Goal: Communication & Community: Share content

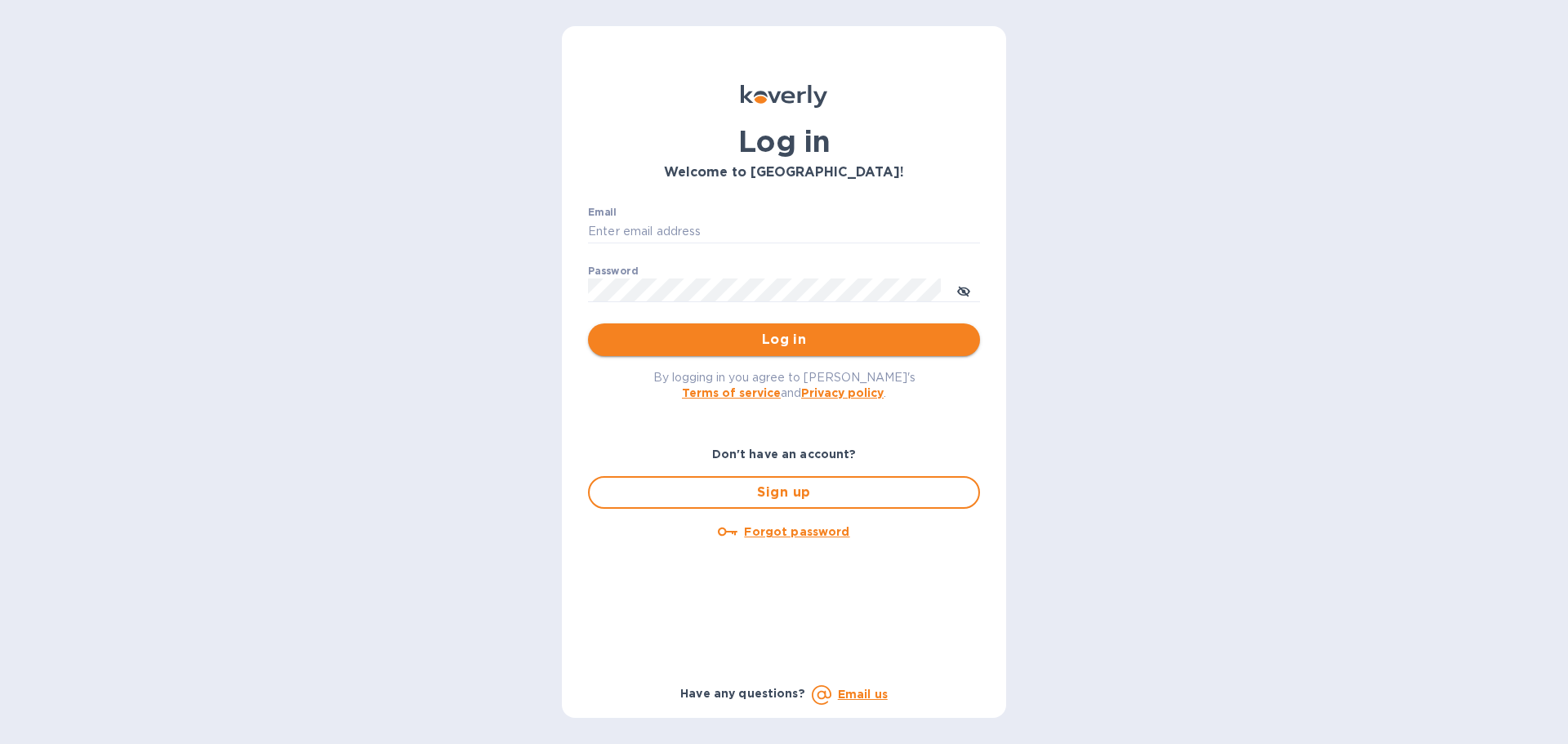
type input "[EMAIL_ADDRESS][DOMAIN_NAME]"
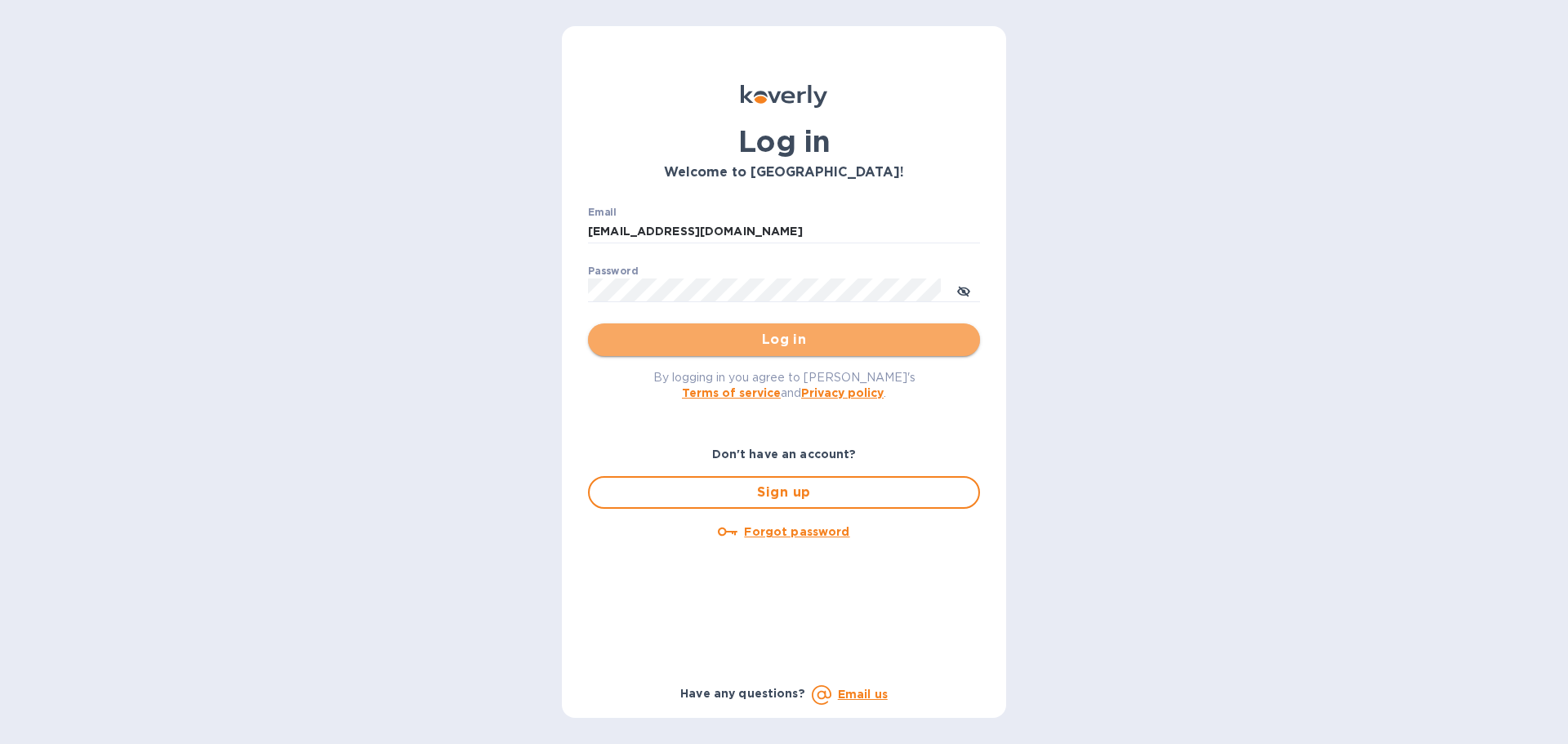
click at [798, 325] on button "Log in" at bounding box center [784, 339] width 392 height 33
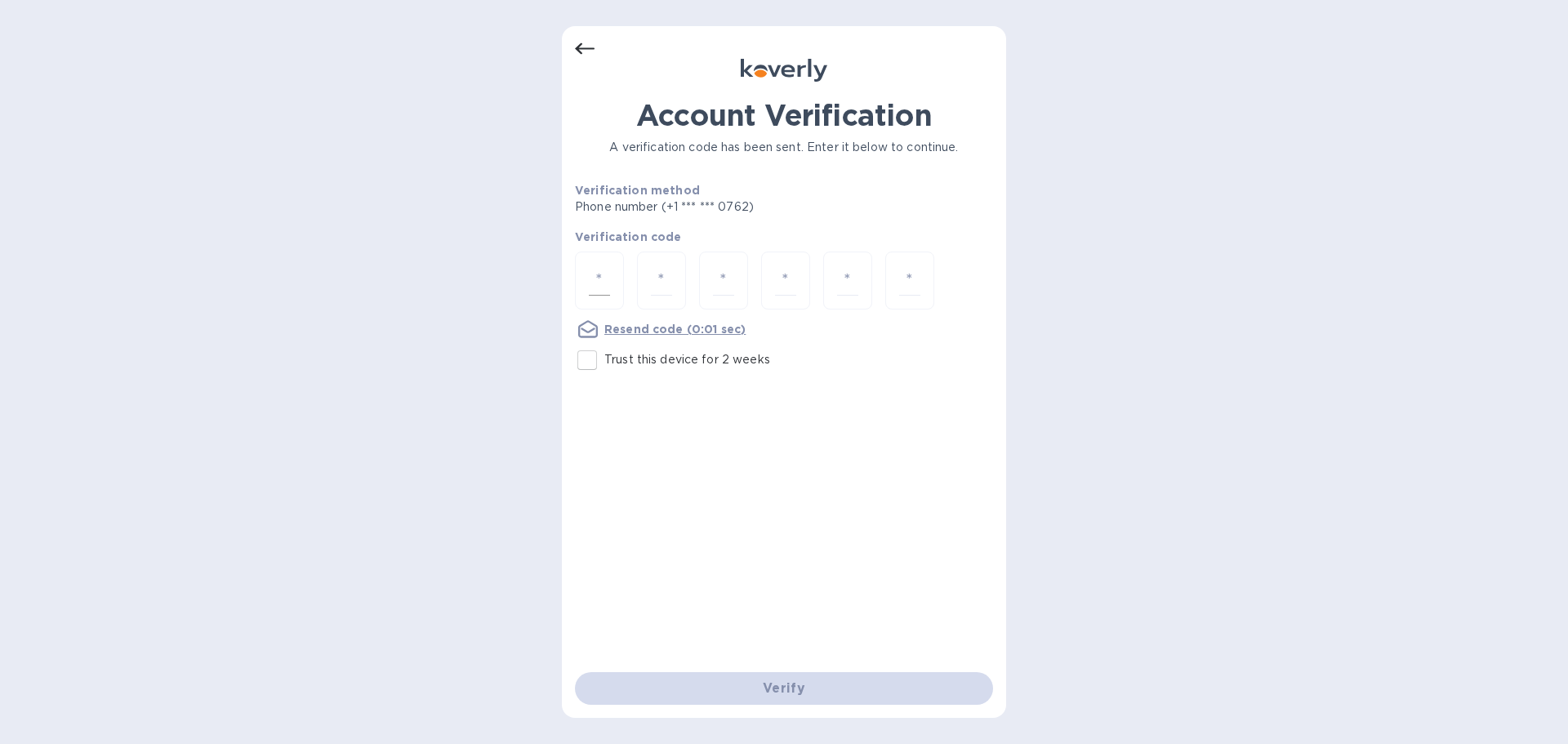
click at [599, 280] on input "number" at bounding box center [599, 280] width 21 height 31
type input "2"
type input "8"
type input "6"
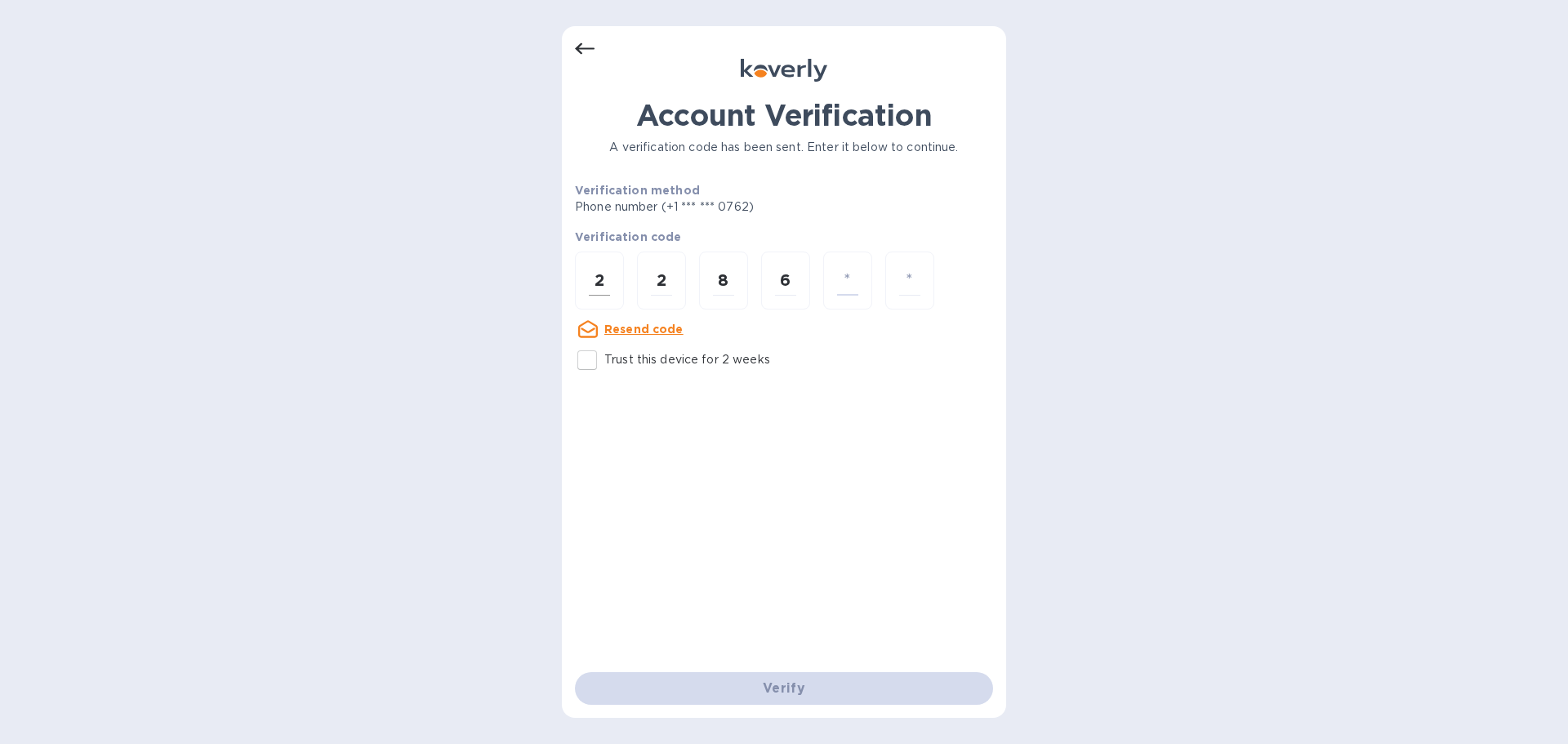
type input "4"
type input "9"
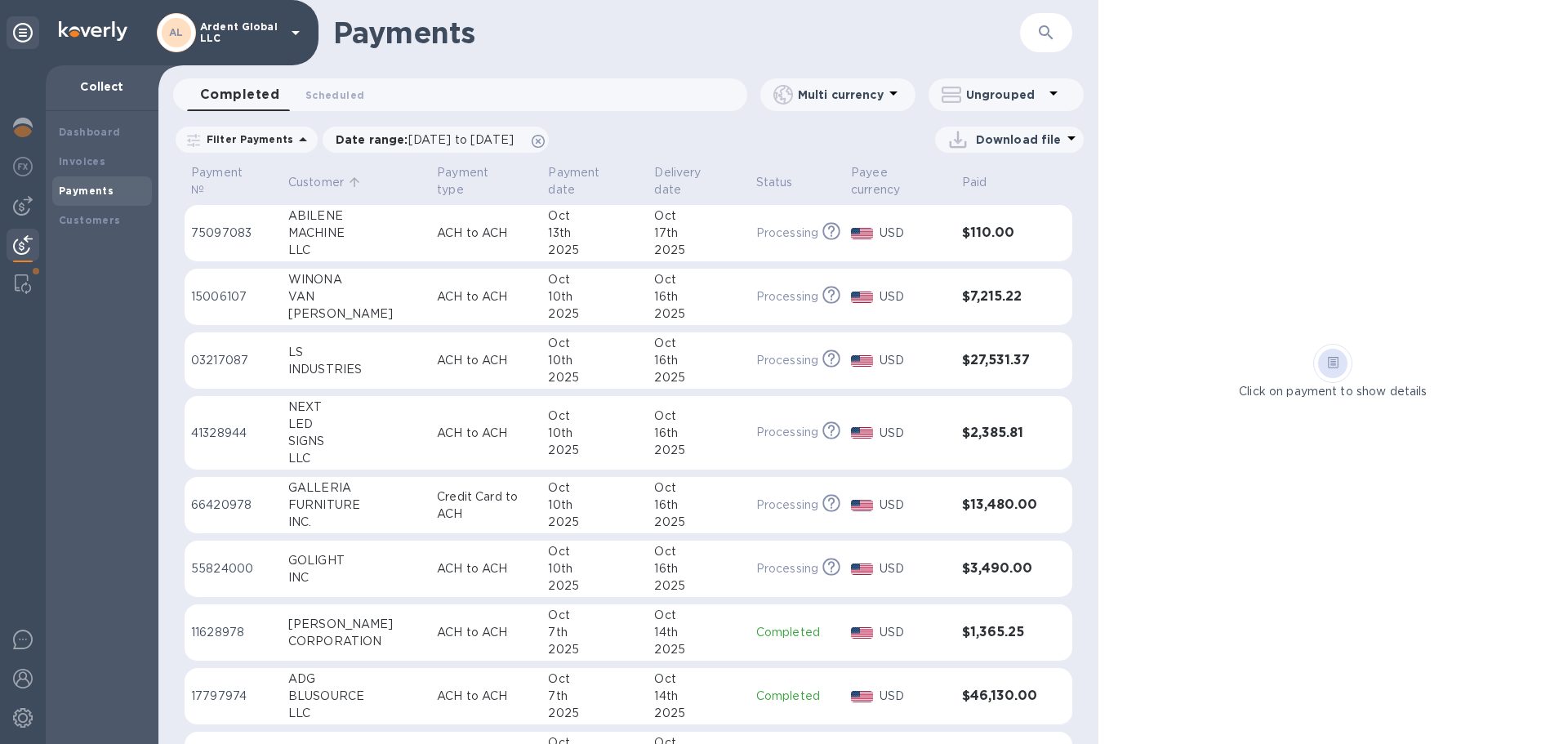
click at [308, 177] on p "Customer" at bounding box center [316, 182] width 55 height 17
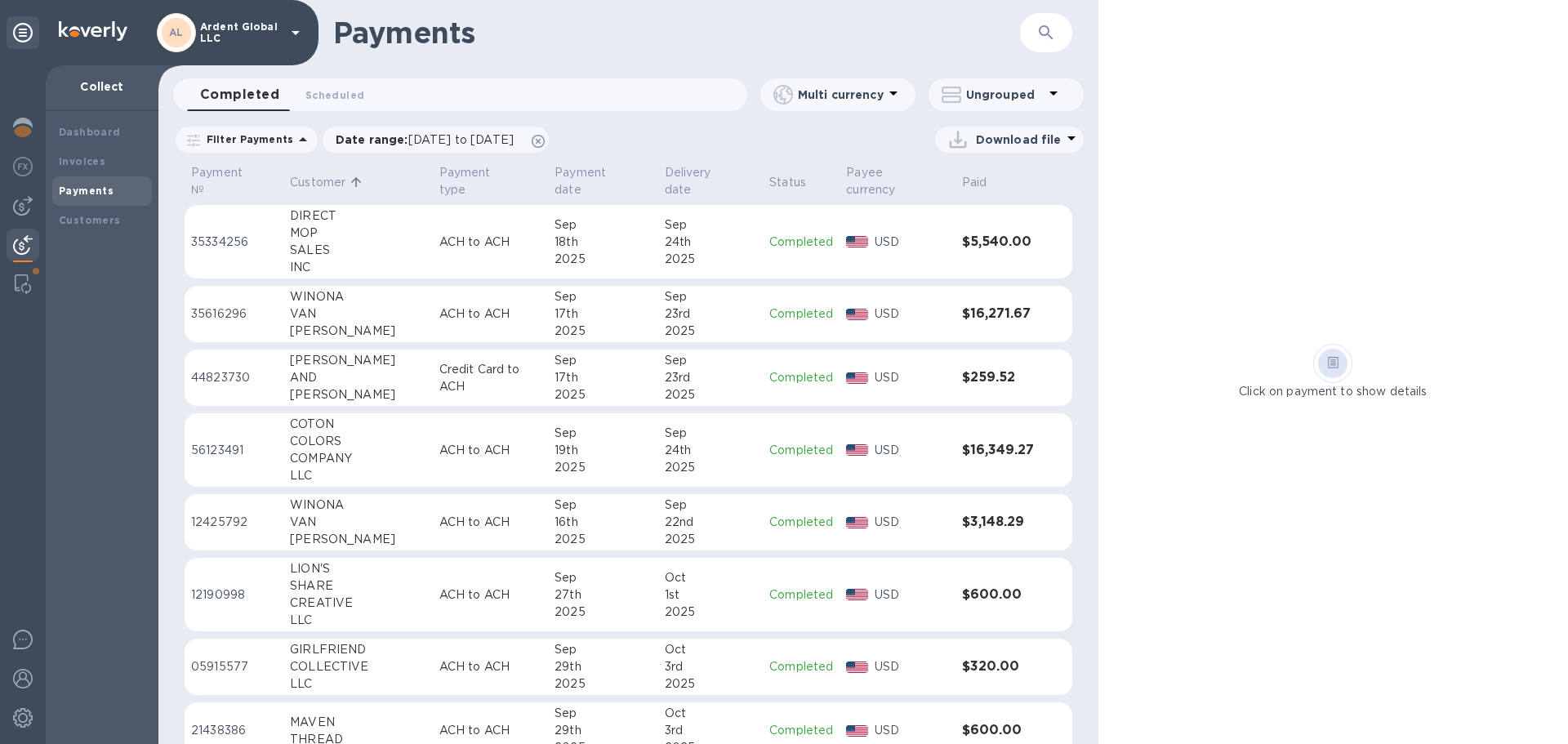
click at [272, 138] on p "Filter Payments" at bounding box center [246, 139] width 93 height 14
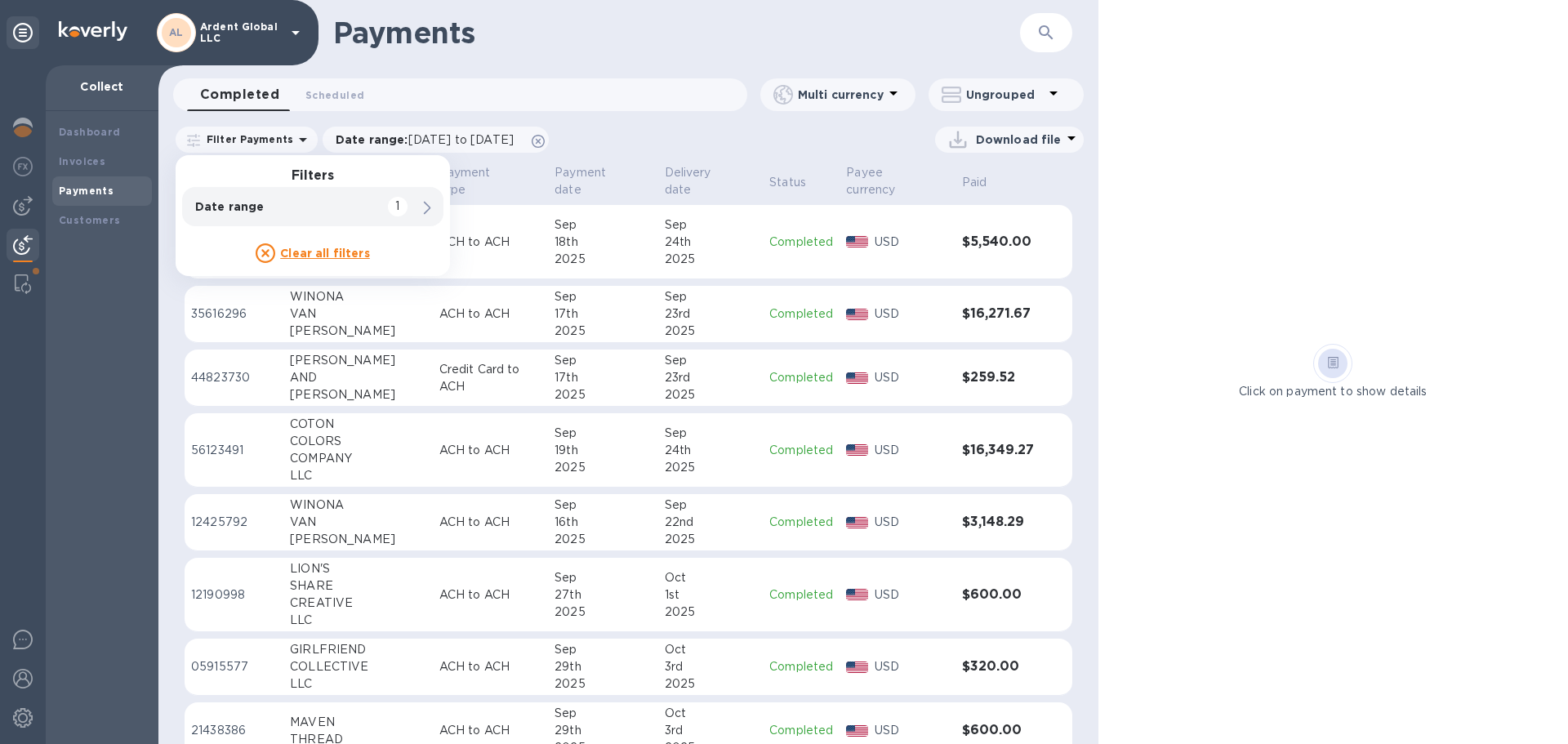
click at [1188, 186] on div "Click on payment to show details" at bounding box center [1333, 372] width 470 height 744
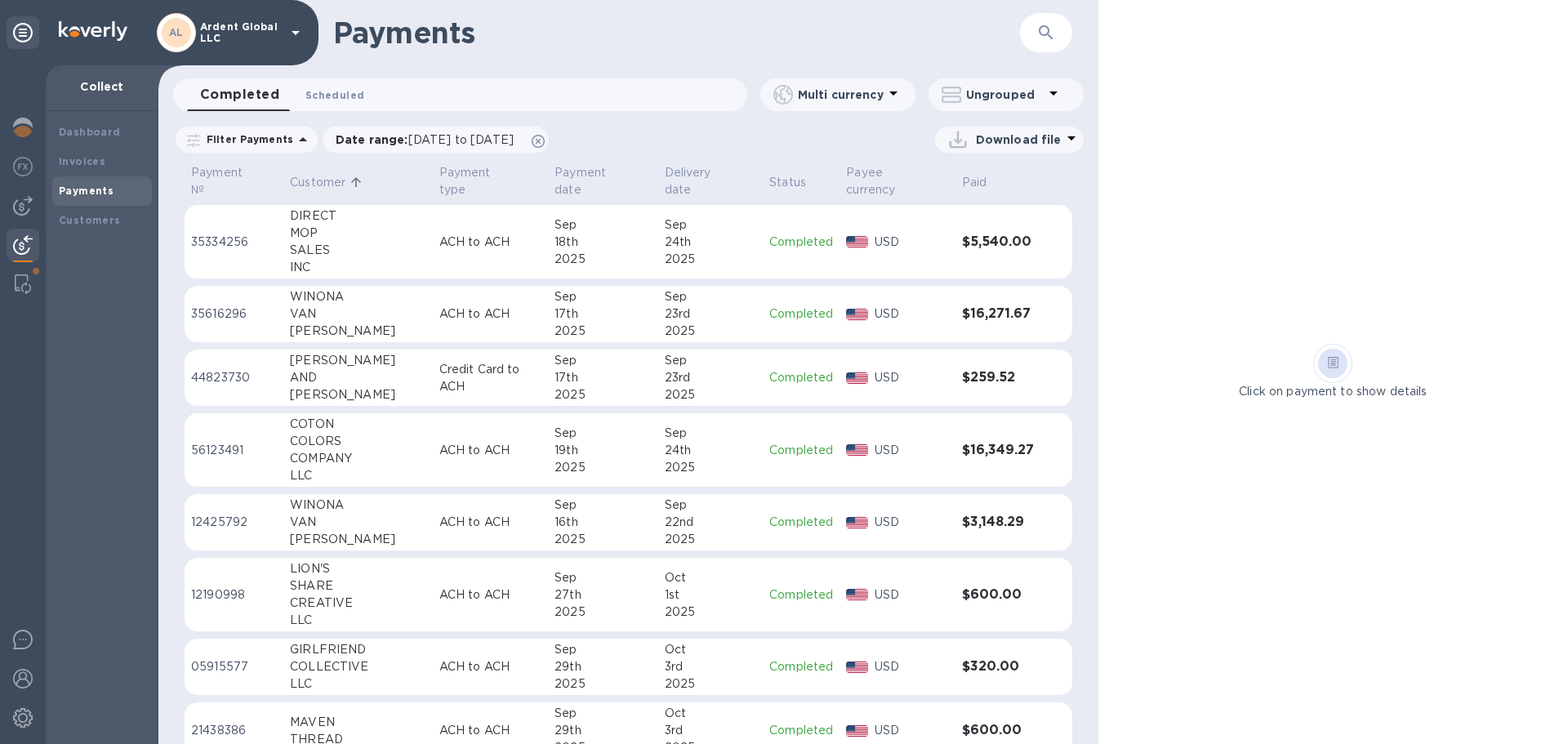
click at [340, 96] on span "Scheduled 0" at bounding box center [334, 95] width 58 height 17
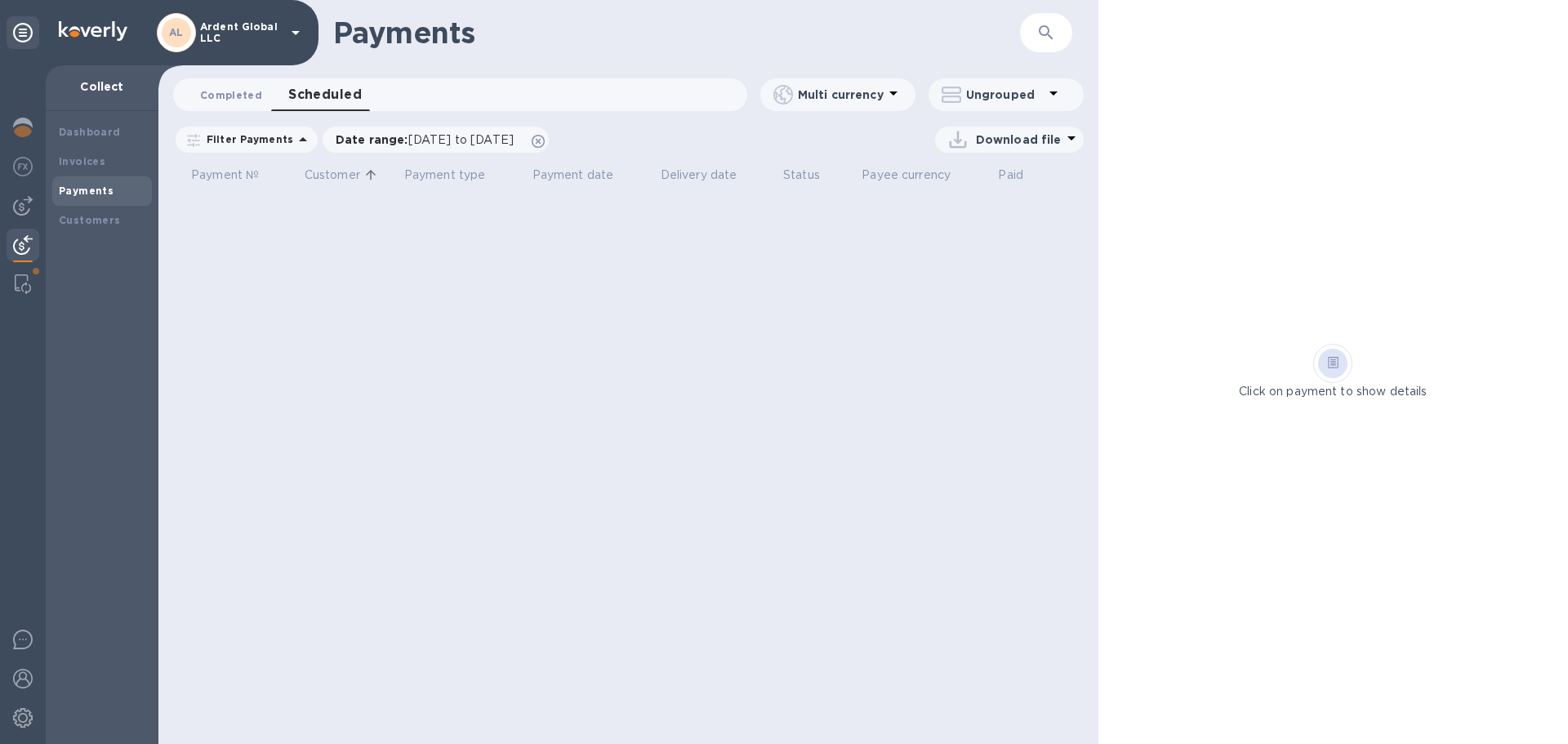
click at [242, 96] on span "Completed 0" at bounding box center [230, 95] width 62 height 17
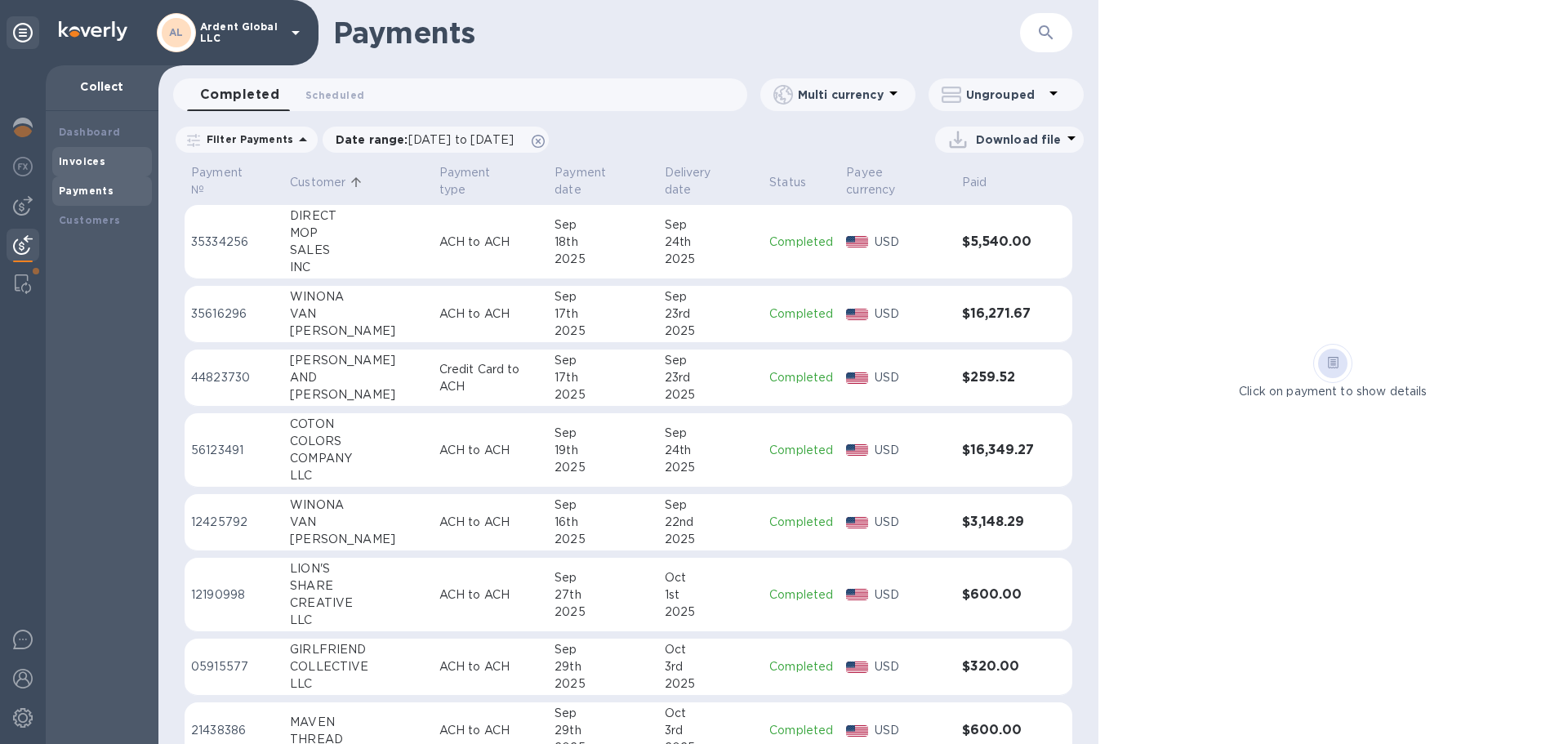
click at [94, 166] on b "Invoices" at bounding box center [81, 161] width 46 height 12
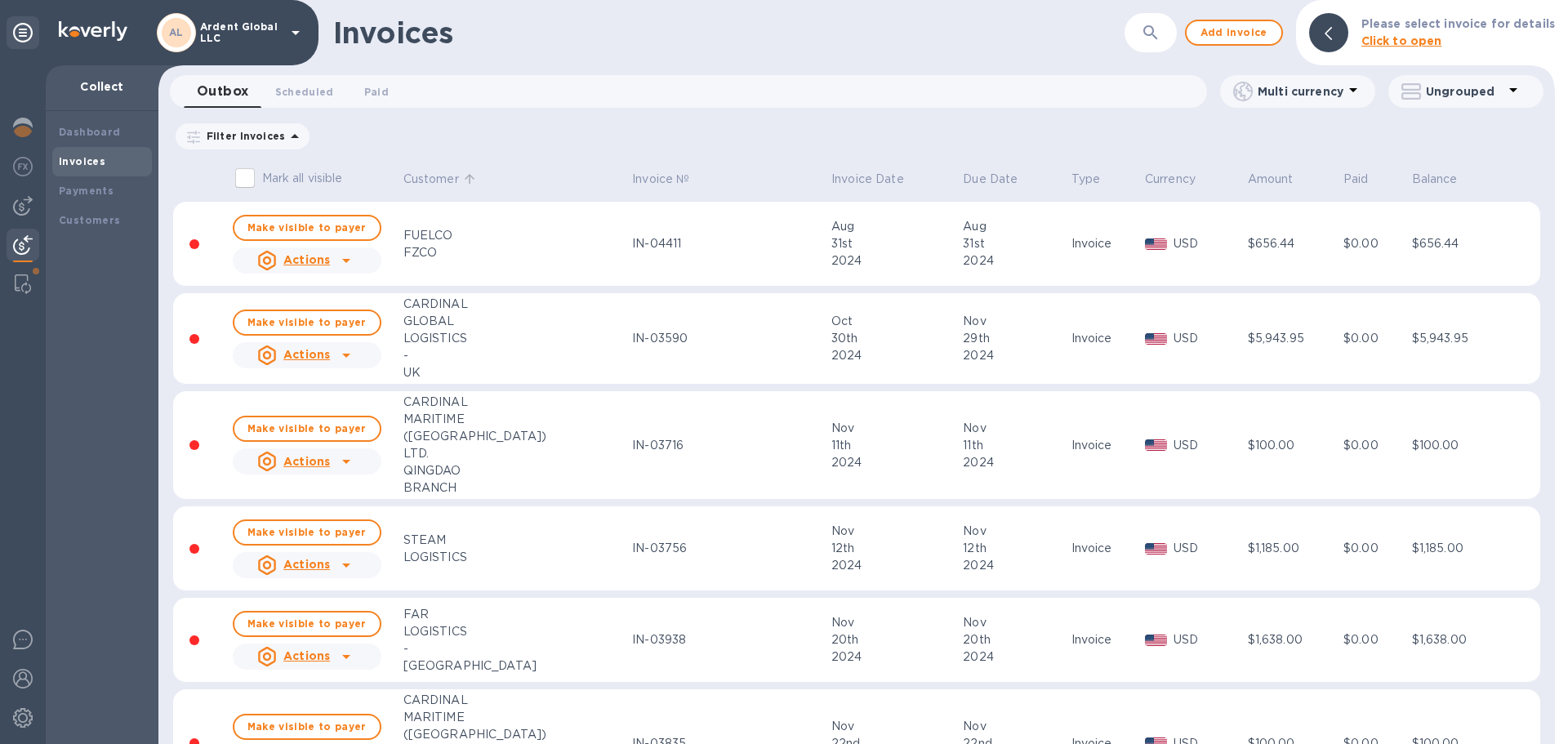
click at [434, 178] on p "Customer" at bounding box center [431, 179] width 55 height 17
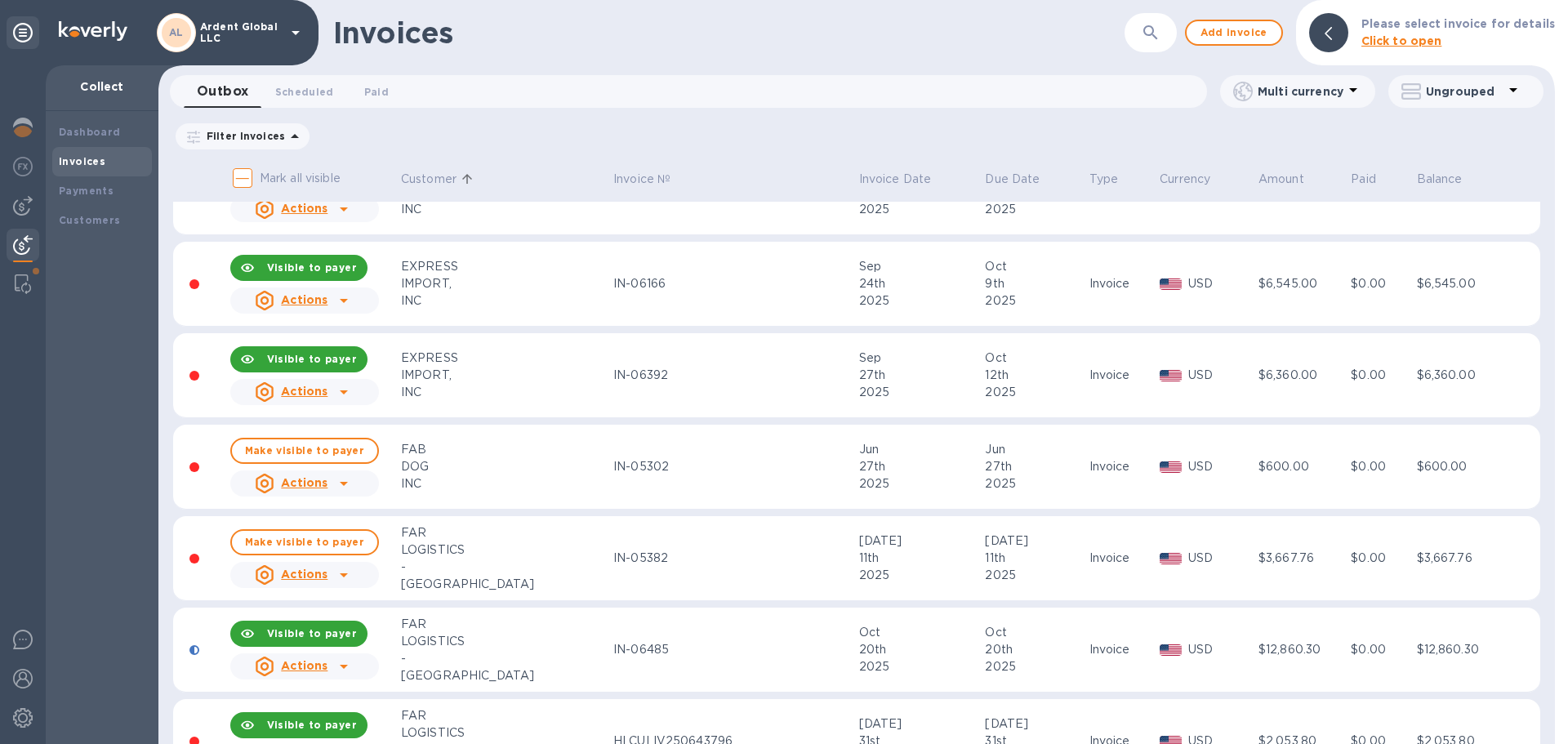
scroll to position [12653, 0]
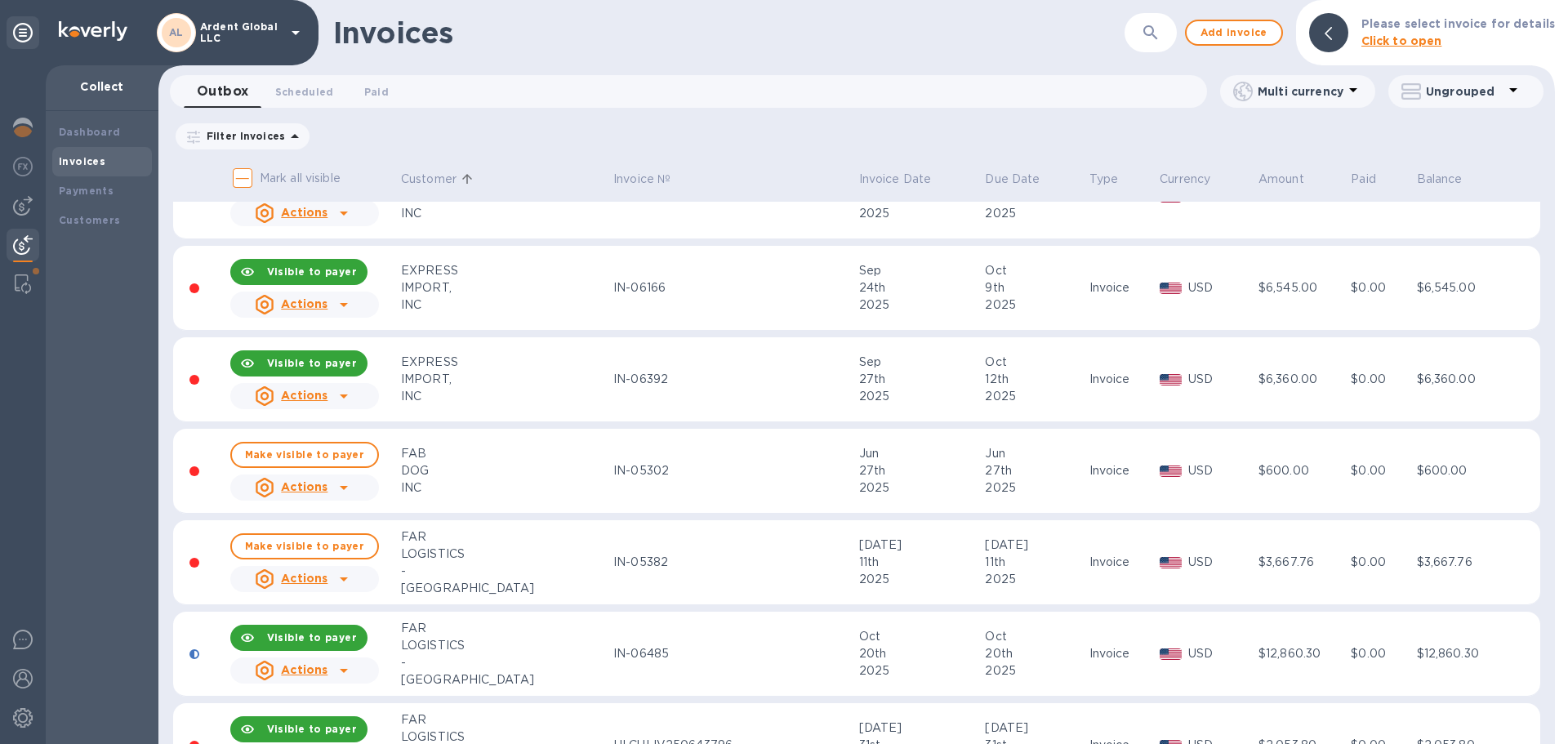
click at [345, 488] on icon at bounding box center [344, 487] width 20 height 20
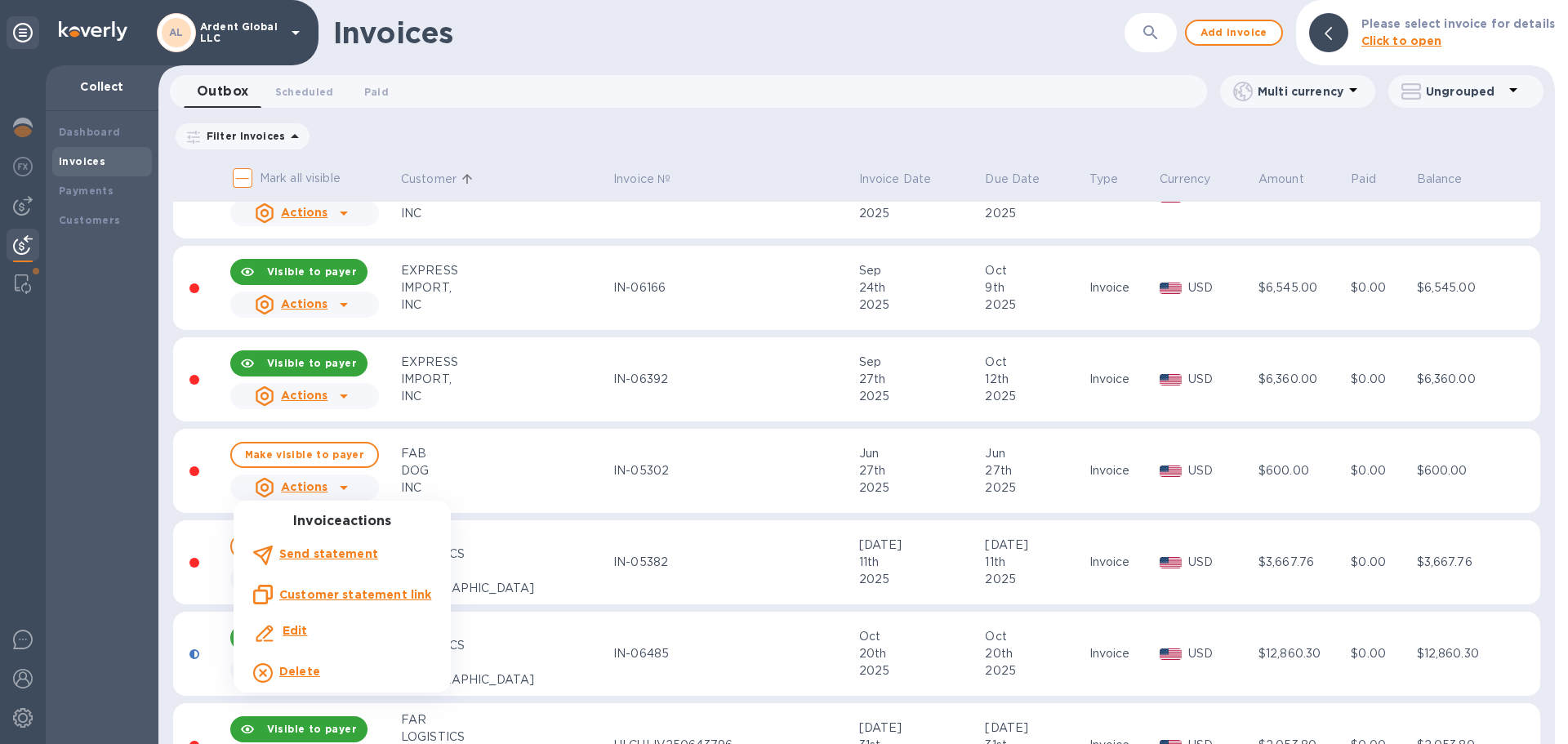
click at [338, 551] on b "Send statement" at bounding box center [328, 552] width 99 height 13
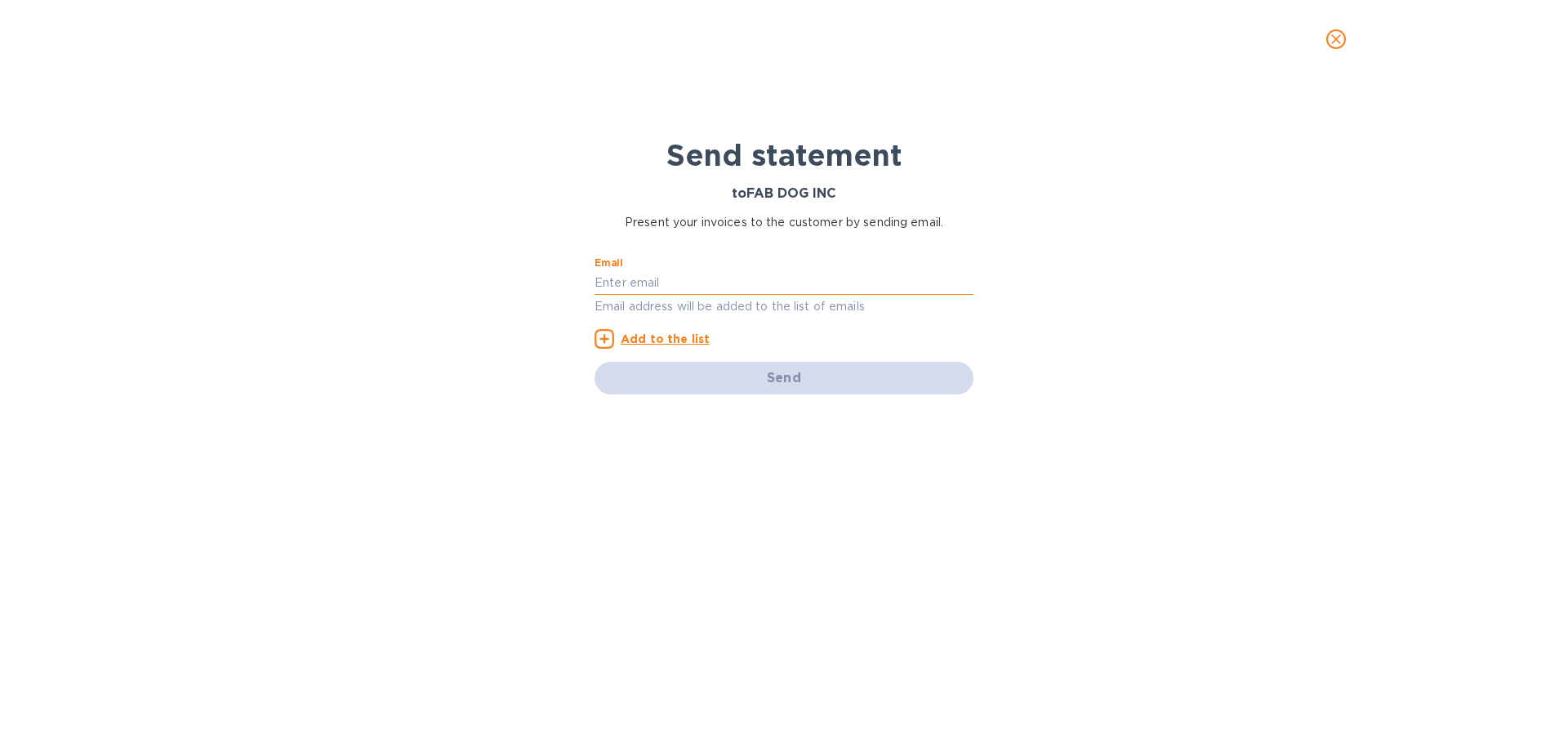
click at [644, 288] on input "text" at bounding box center [783, 282] width 379 height 25
click at [770, 278] on input "text" at bounding box center [783, 282] width 379 height 25
paste input "[PERSON_NAME] <[PERSON_NAME][EMAIL_ADDRESS][PERSON_NAME][DOMAIN_NAME]>"
drag, startPoint x: 692, startPoint y: 286, endPoint x: 456, endPoint y: 278, distance: 236.1
click at [456, 278] on div "Send statement to FAB DOG INC Present your invoices to the customer by sending …" at bounding box center [784, 410] width 1568 height 665
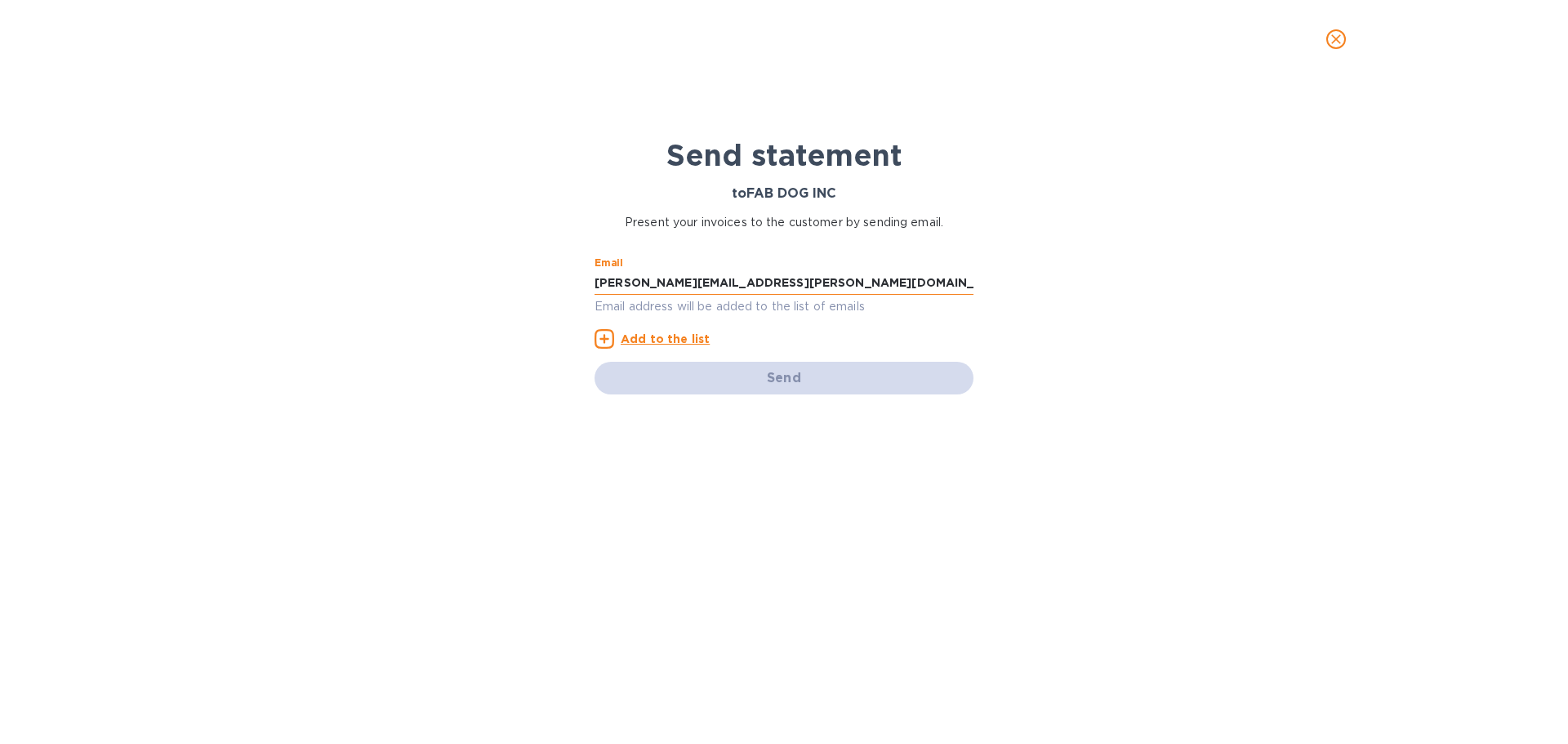
click at [790, 282] on input "[PERSON_NAME][EMAIL_ADDRESS][PERSON_NAME][DOMAIN_NAME]>" at bounding box center [783, 282] width 379 height 25
type input "[PERSON_NAME][EMAIL_ADDRESS][PERSON_NAME][DOMAIN_NAME]"
click at [673, 340] on u "Add to the list" at bounding box center [665, 338] width 89 height 13
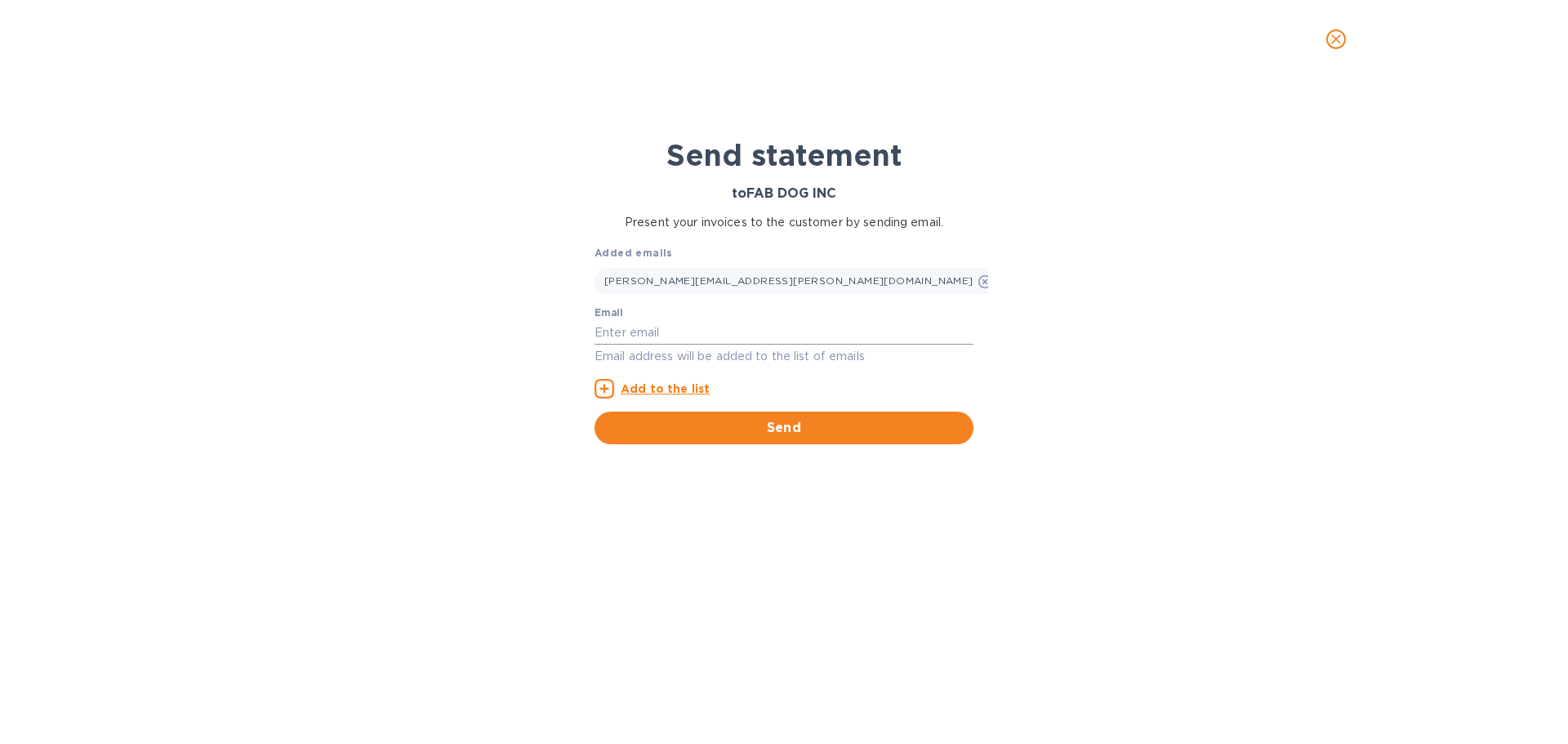
click at [666, 336] on input "text" at bounding box center [783, 332] width 379 height 25
type input "[EMAIL_ADDRESS][DOMAIN_NAME]"
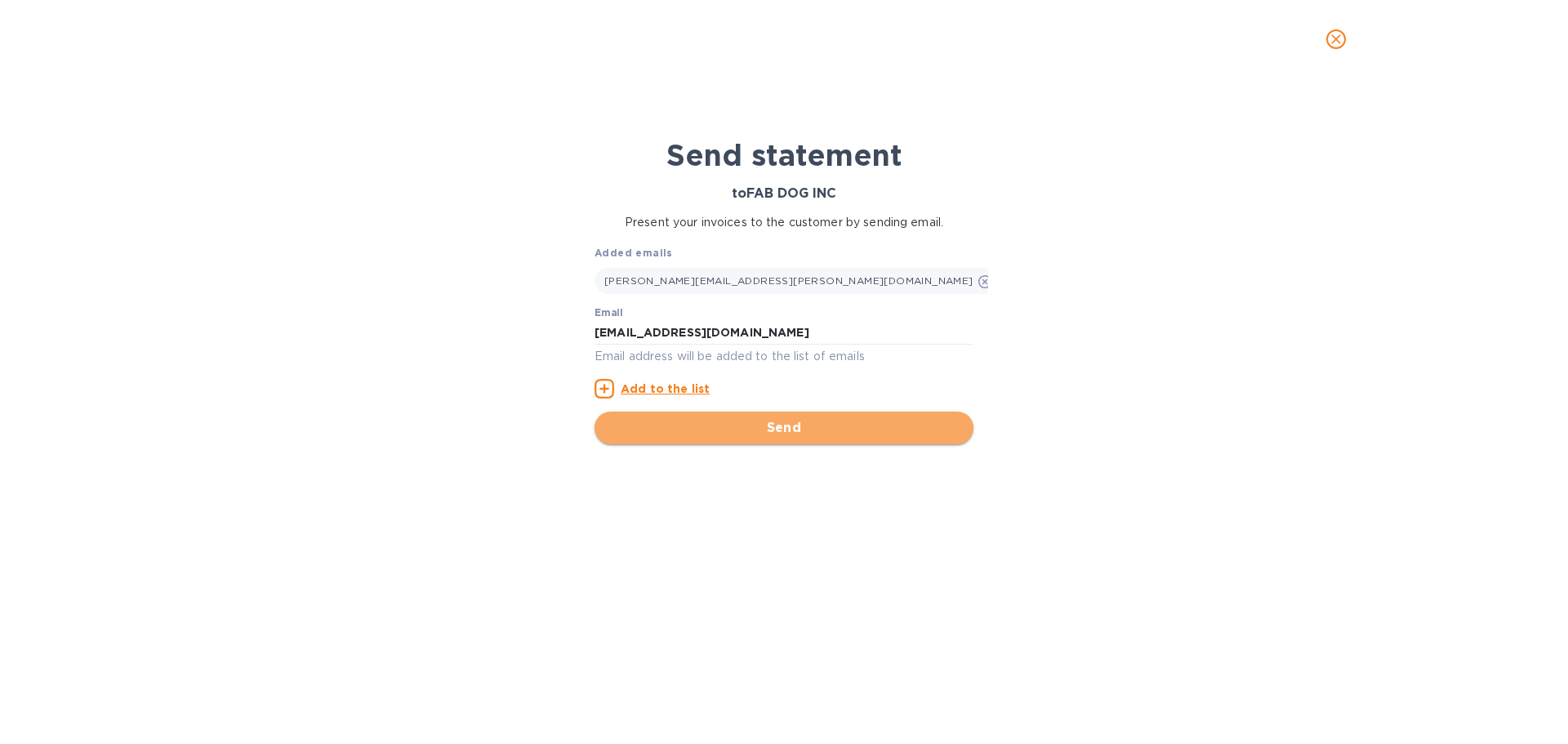
click at [713, 429] on span "Send" at bounding box center [784, 428] width 353 height 20
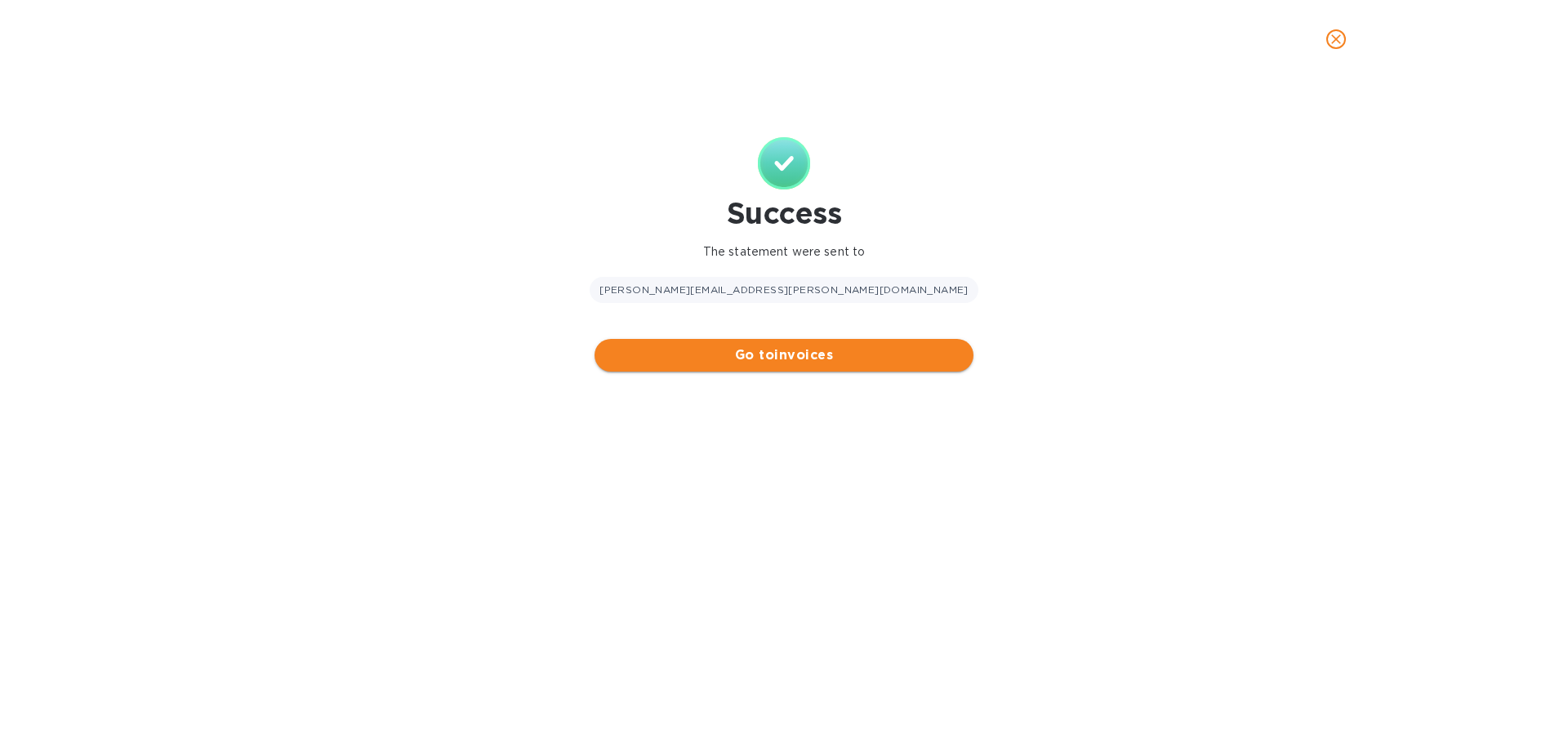
click at [764, 358] on span "Go to invoices" at bounding box center [784, 355] width 353 height 20
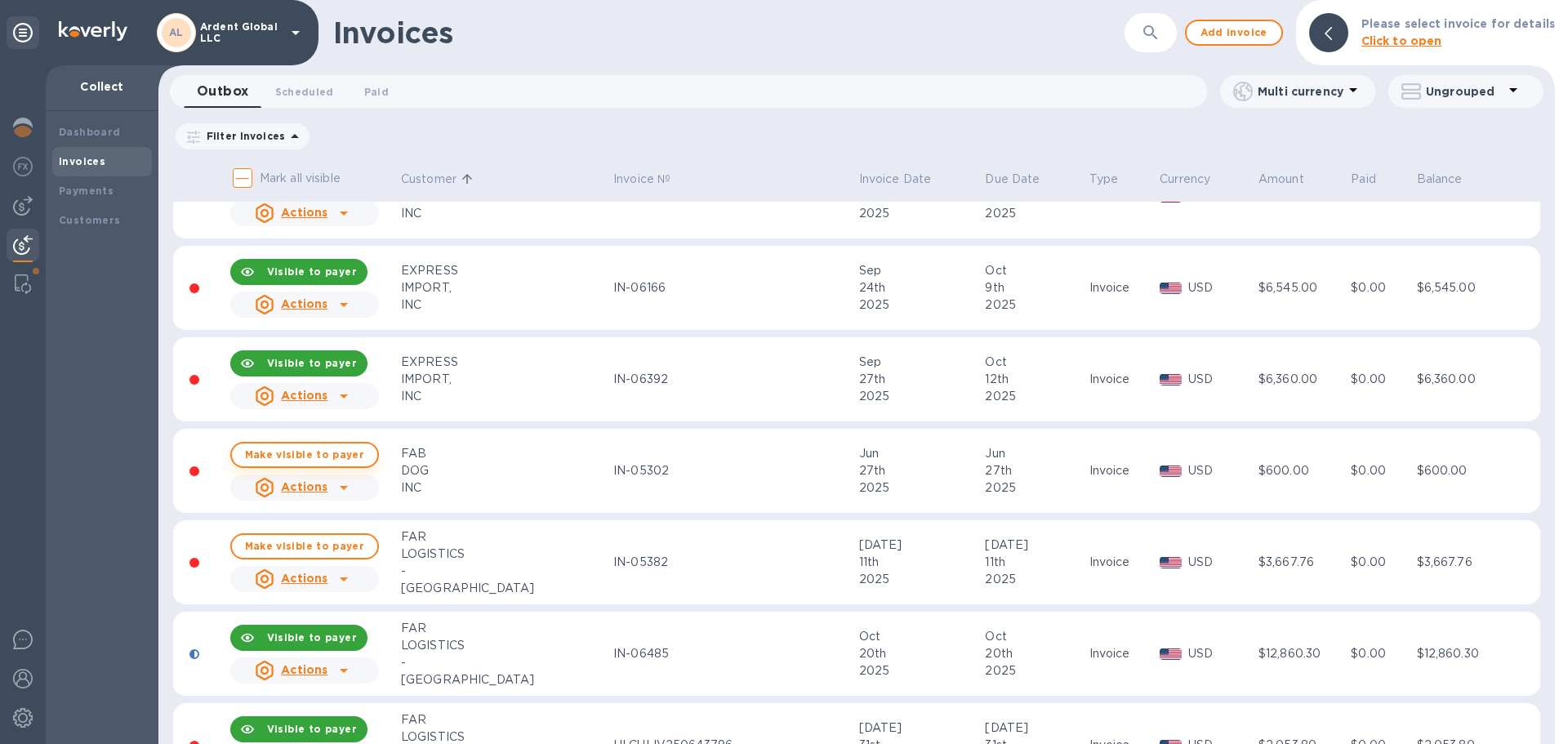
click at [338, 455] on span "Make visible to payer" at bounding box center [305, 454] width 120 height 11
